Goal: Navigation & Orientation: Find specific page/section

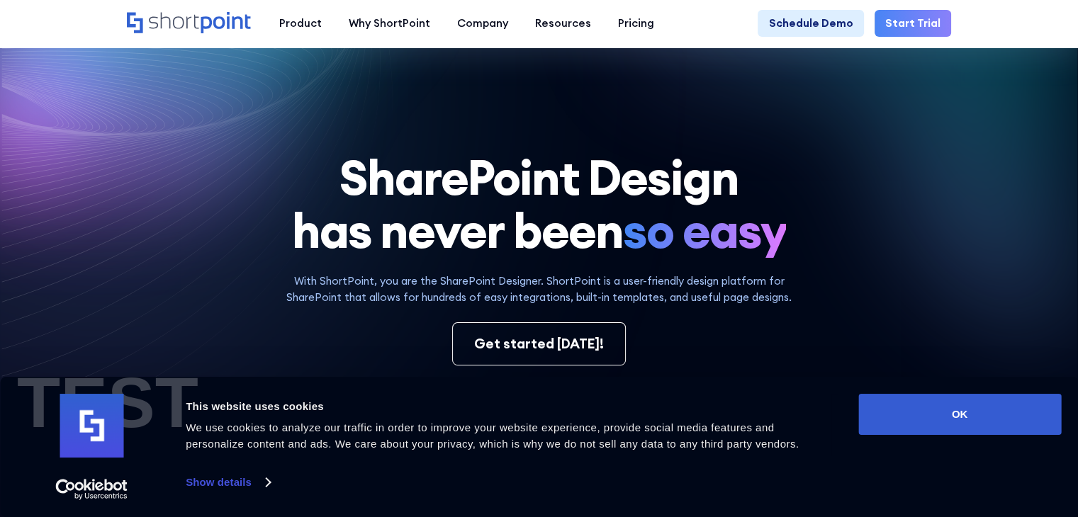
scroll to position [354, 0]
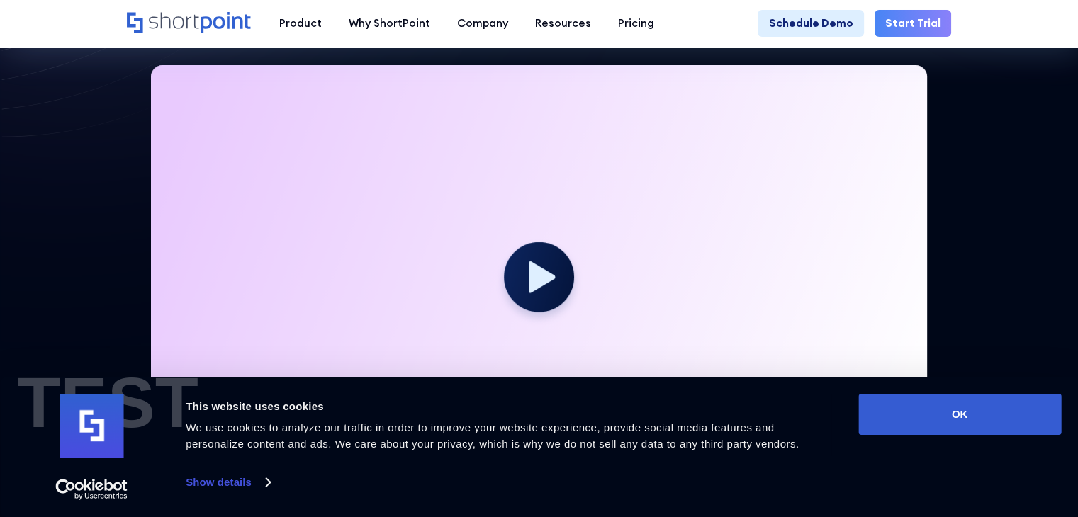
drag, startPoint x: 973, startPoint y: 426, endPoint x: 829, endPoint y: 335, distance: 170.6
click at [973, 426] on button "OK" at bounding box center [959, 414] width 203 height 41
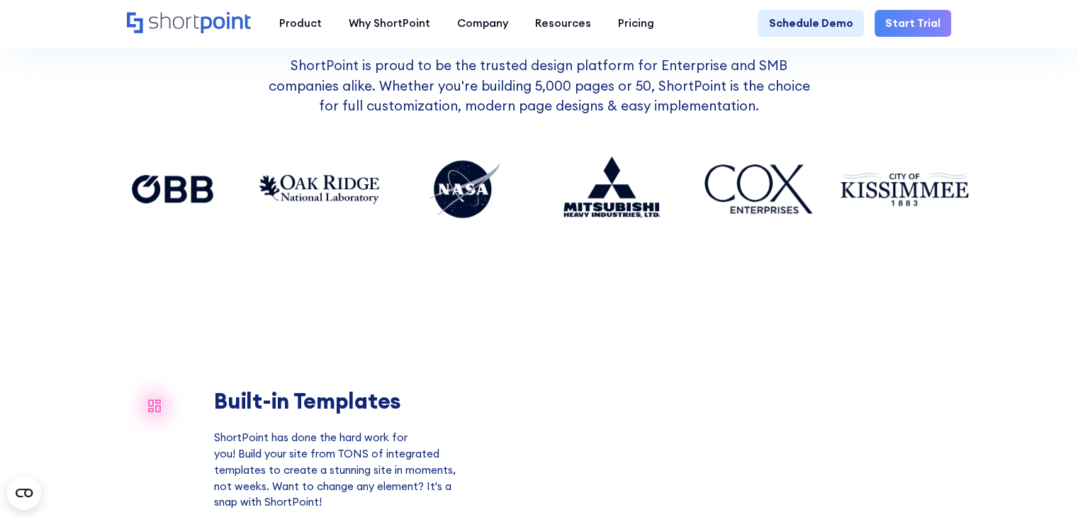
scroll to position [0, 0]
click at [643, 258] on div "+12 Million Users Worldwide ShortPoint is proud to be the trusted design platfo…" at bounding box center [539, 144] width 862 height 280
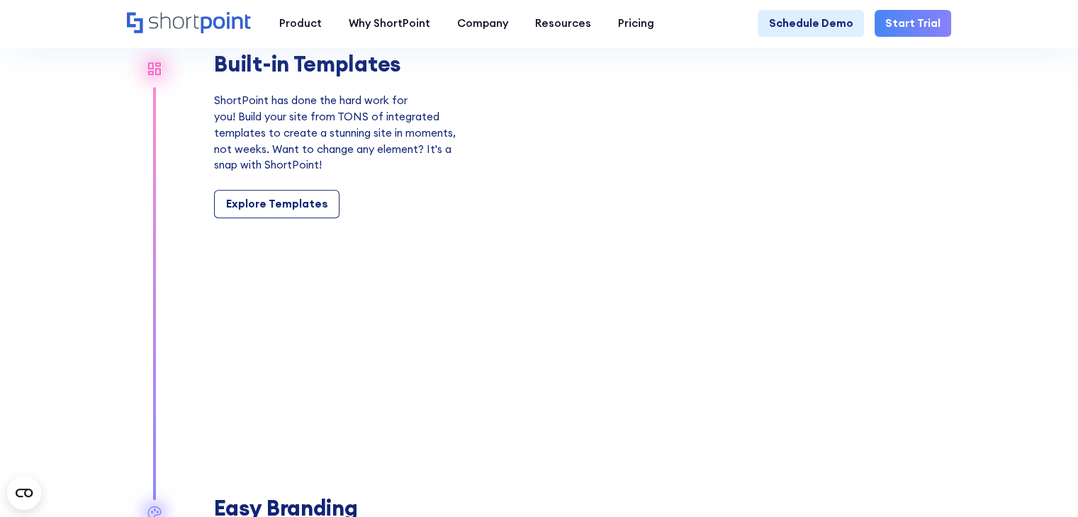
scroll to position [1204, 0]
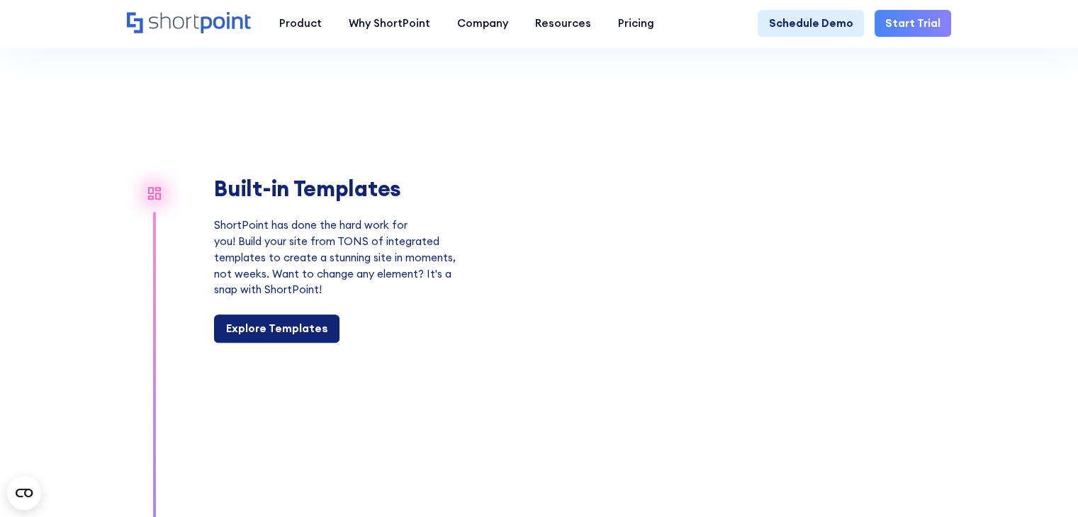
drag, startPoint x: 264, startPoint y: 344, endPoint x: 279, endPoint y: 340, distance: 15.3
click at [264, 337] on div "Explore Templates" at bounding box center [277, 329] width 102 height 16
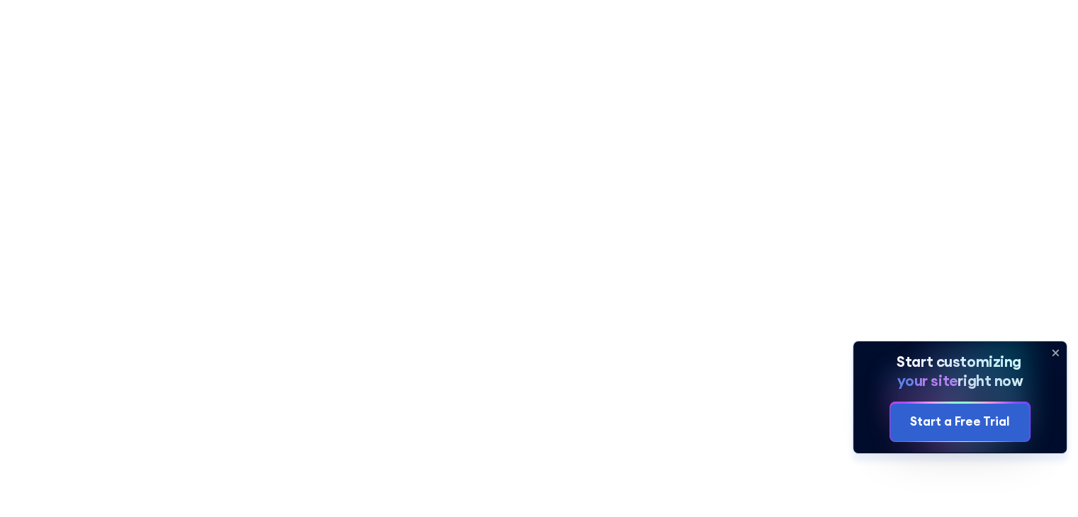
click at [1054, 354] on icon at bounding box center [1055, 352] width 23 height 23
